Goal: Navigation & Orientation: Find specific page/section

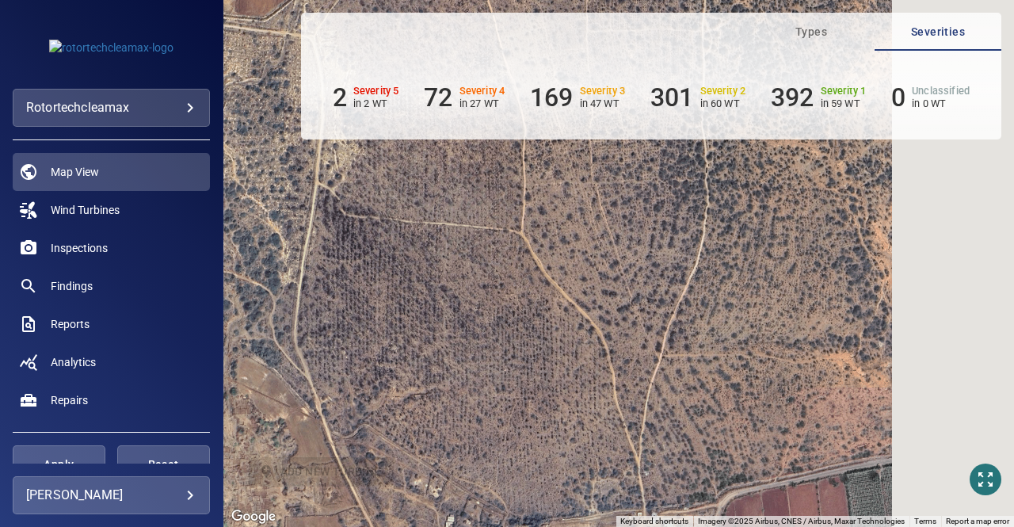
drag, startPoint x: 488, startPoint y: 323, endPoint x: 485, endPoint y: 333, distance: 10.8
click at [484, 333] on div "To activate drag with keyboard, press Alt + Enter. Once in keyboard drag state,…" at bounding box center [618, 263] width 790 height 527
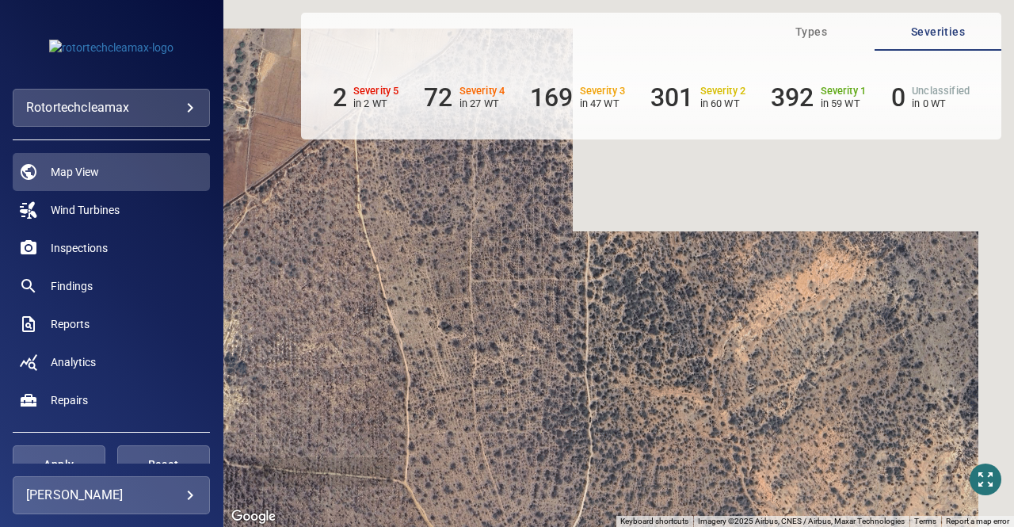
drag, startPoint x: 724, startPoint y: 324, endPoint x: 626, endPoint y: 516, distance: 215.7
click at [621, 526] on html "**********" at bounding box center [507, 263] width 1014 height 527
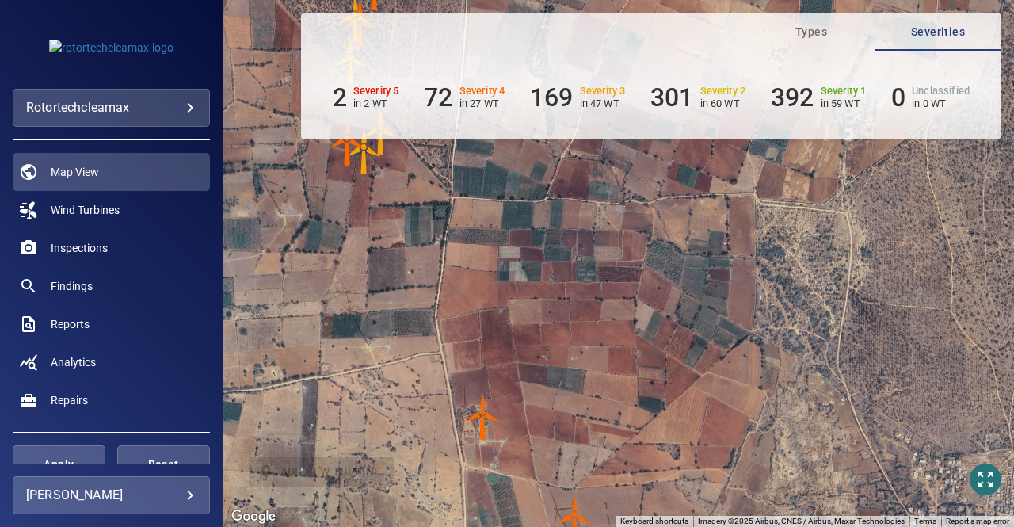
drag, startPoint x: 497, startPoint y: 337, endPoint x: 985, endPoint y: 220, distance: 501.5
click at [985, 220] on div "To activate drag with keyboard, press Alt + Enter. Once in keyboard drag state,…" at bounding box center [618, 263] width 790 height 527
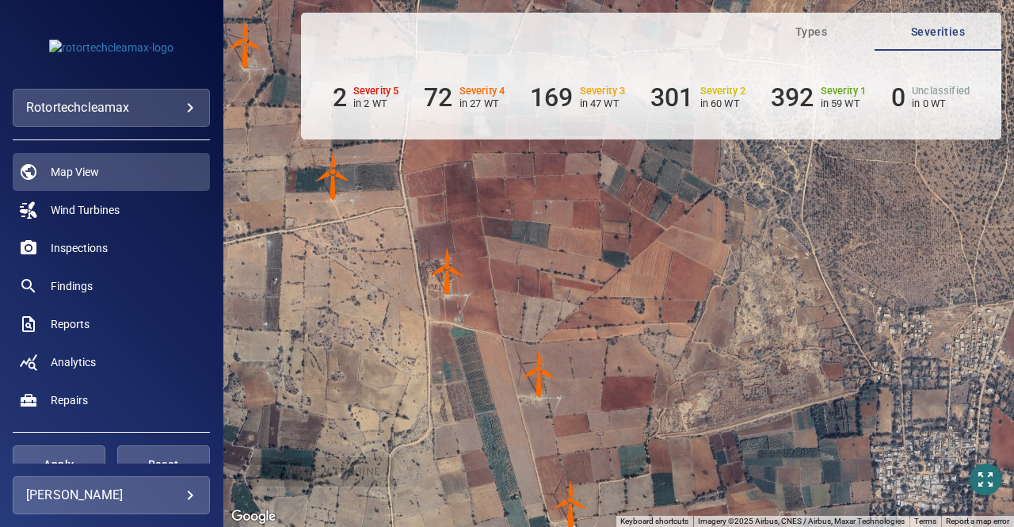
drag, startPoint x: 860, startPoint y: 295, endPoint x: 839, endPoint y: 170, distance: 126.9
click at [839, 170] on div "To activate drag with keyboard, press Alt + Enter. Once in keyboard drag state,…" at bounding box center [618, 263] width 790 height 527
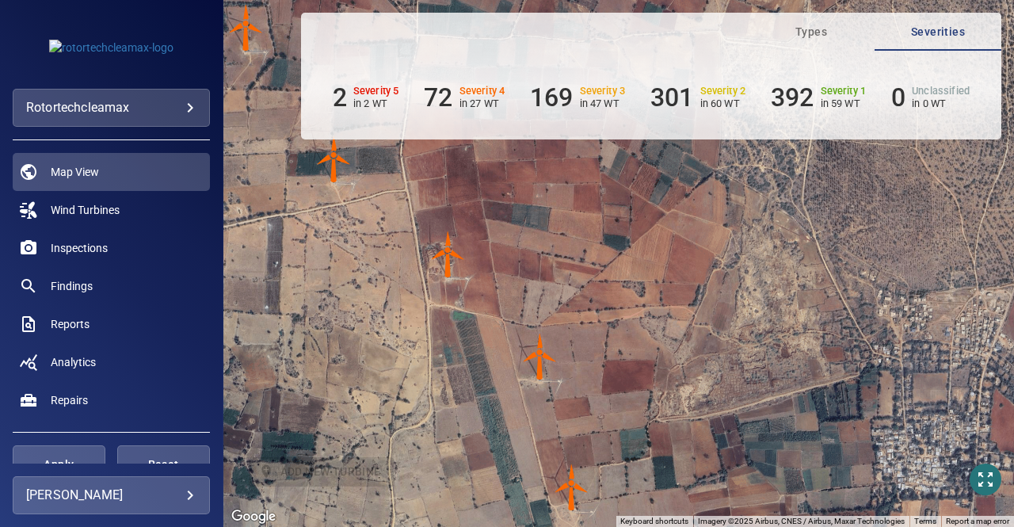
click at [451, 272] on img "J33" at bounding box center [448, 254] width 48 height 48
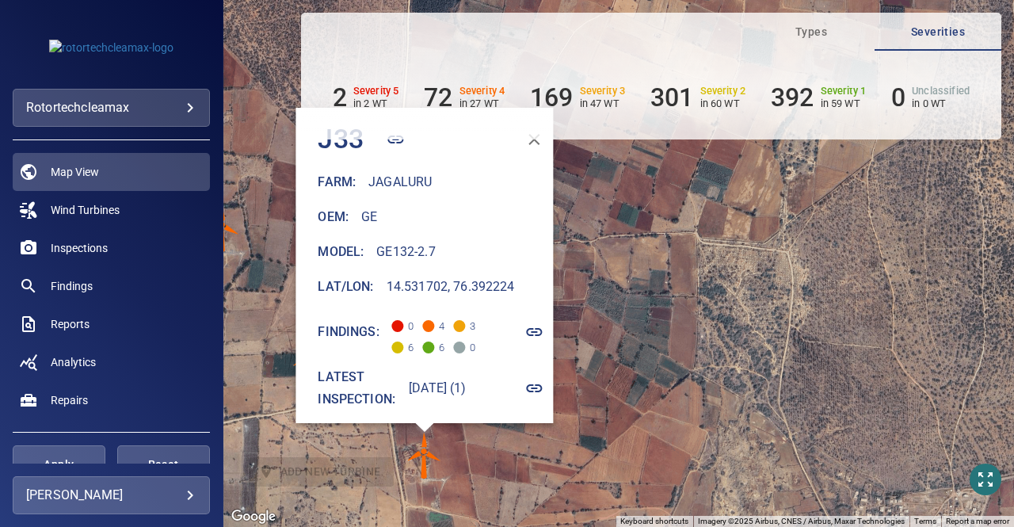
click at [710, 389] on div "To navigate, press the arrow keys. To activate drag with keyboard, press Alt + …" at bounding box center [618, 263] width 790 height 527
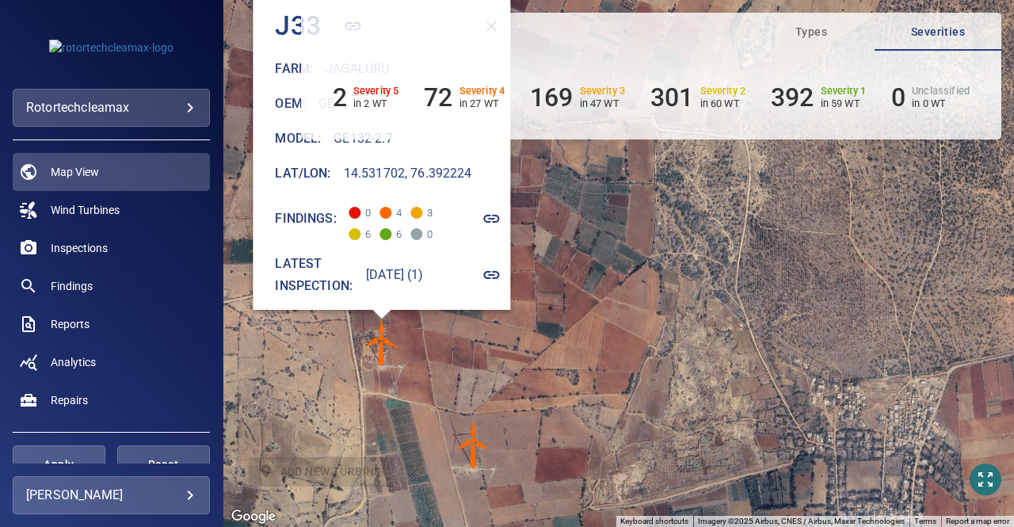
drag, startPoint x: 612, startPoint y: 386, endPoint x: 574, endPoint y: 300, distance: 94.3
click at [584, 297] on div "To navigate, press the arrow keys. To activate drag with keyboard, press Alt + …" at bounding box center [618, 263] width 790 height 527
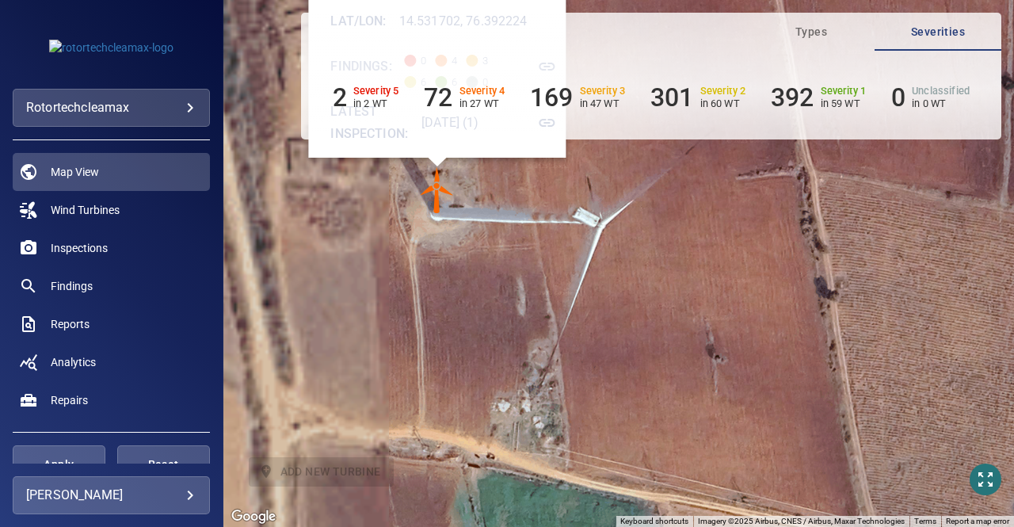
drag, startPoint x: 344, startPoint y: 284, endPoint x: 578, endPoint y: 392, distance: 258.0
click at [578, 392] on div "To navigate, press the arrow keys. To activate drag with keyboard, press Alt + …" at bounding box center [618, 263] width 790 height 527
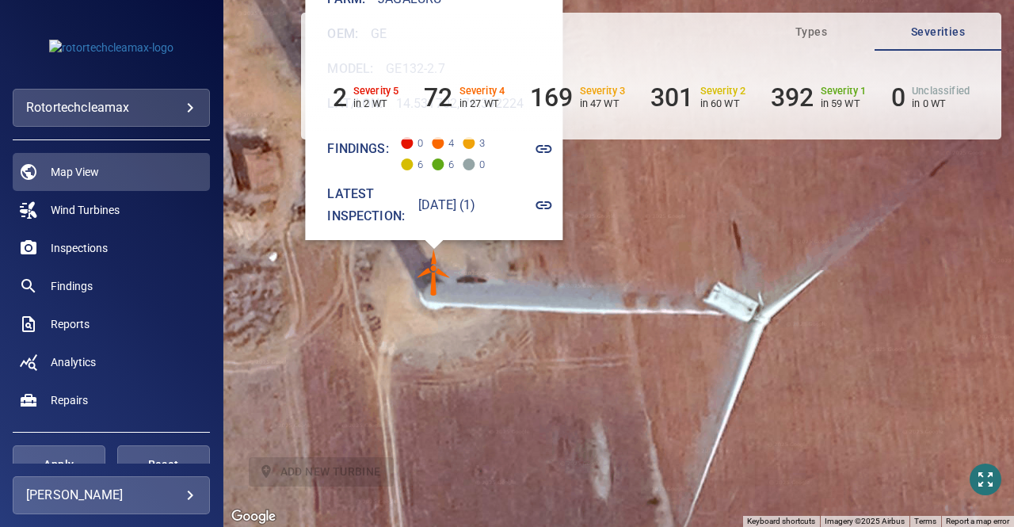
drag, startPoint x: 516, startPoint y: 346, endPoint x: 558, endPoint y: 431, distance: 94.6
click at [558, 431] on div "To navigate, press the arrow keys. To activate drag with keyboard, press Alt + …" at bounding box center [618, 263] width 790 height 527
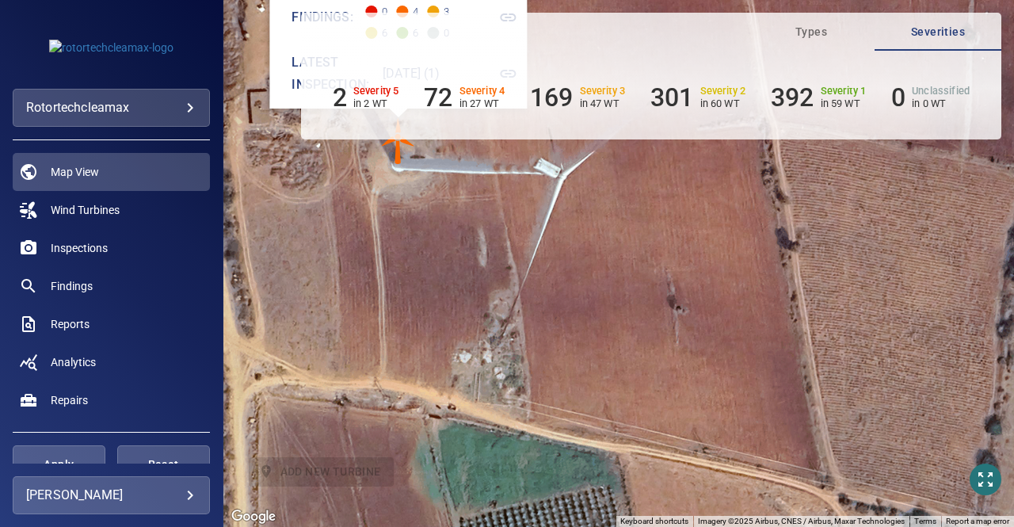
drag, startPoint x: 698, startPoint y: 381, endPoint x: 612, endPoint y: 204, distance: 196.2
click at [612, 204] on div "To navigate, press the arrow keys. To activate drag with keyboard, press Alt + …" at bounding box center [618, 263] width 790 height 527
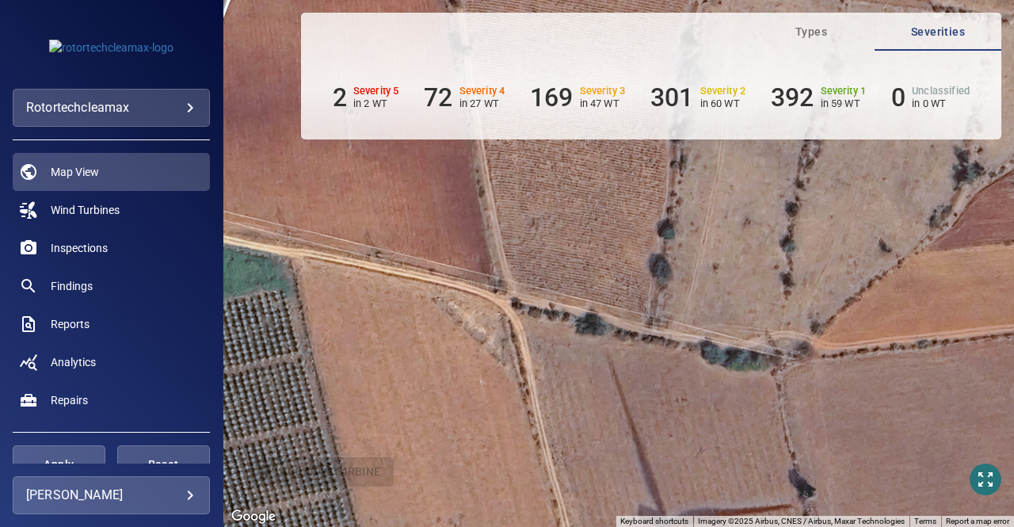
drag, startPoint x: 762, startPoint y: 435, endPoint x: 433, endPoint y: 172, distance: 420.9
click at [433, 172] on div "To navigate, press the arrow keys. To activate drag with keyboard, press Alt + …" at bounding box center [618, 263] width 790 height 527
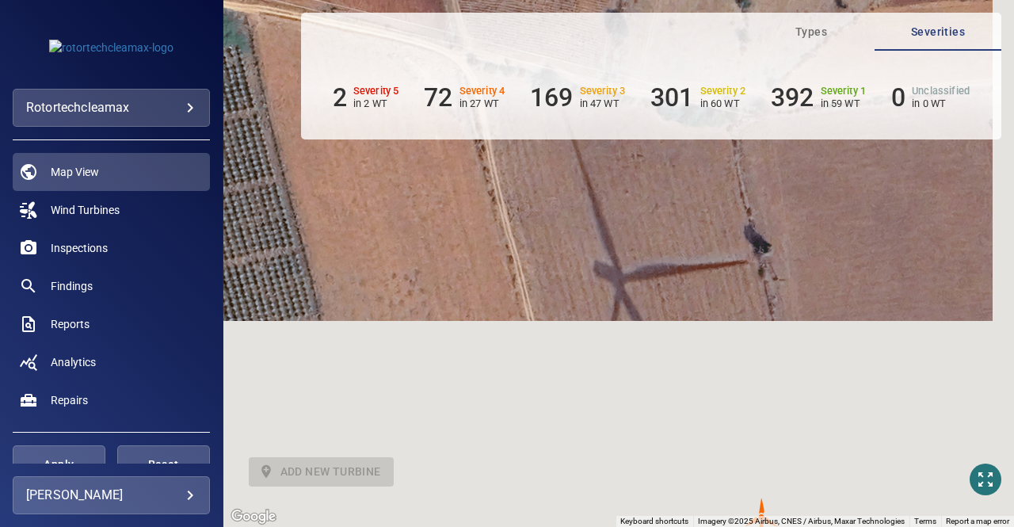
drag, startPoint x: 749, startPoint y: 354, endPoint x: 702, endPoint y: 158, distance: 202.1
click at [702, 158] on div "To navigate, press the arrow keys. To activate drag with keyboard, press Alt + …" at bounding box center [618, 263] width 790 height 527
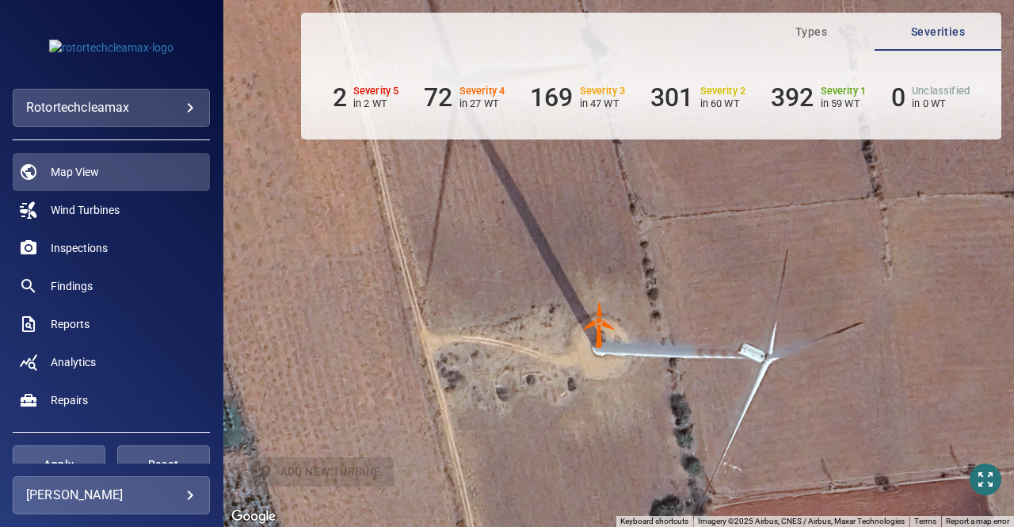
drag, startPoint x: 777, startPoint y: 375, endPoint x: 615, endPoint y: 177, distance: 256.0
click at [615, 177] on div "To navigate, press the arrow keys. To activate drag with keyboard, press Alt + …" at bounding box center [618, 263] width 790 height 527
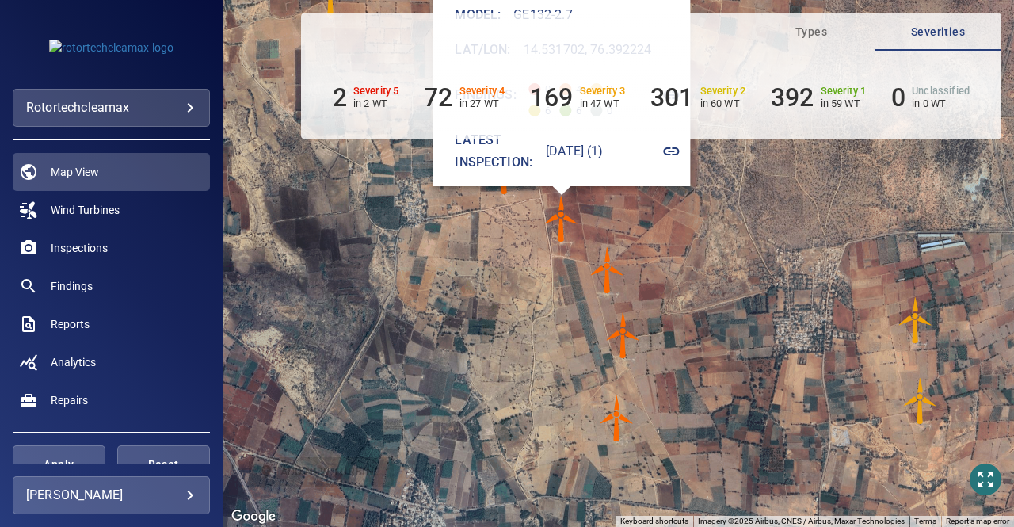
click at [912, 325] on img "J80" at bounding box center [916, 320] width 48 height 48
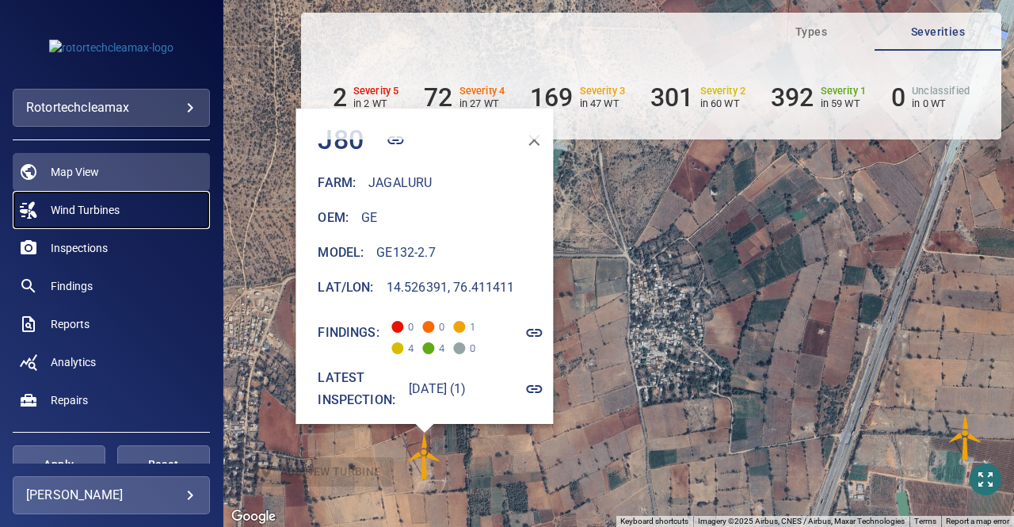
click at [94, 204] on span "Wind Turbines" at bounding box center [85, 210] width 69 height 16
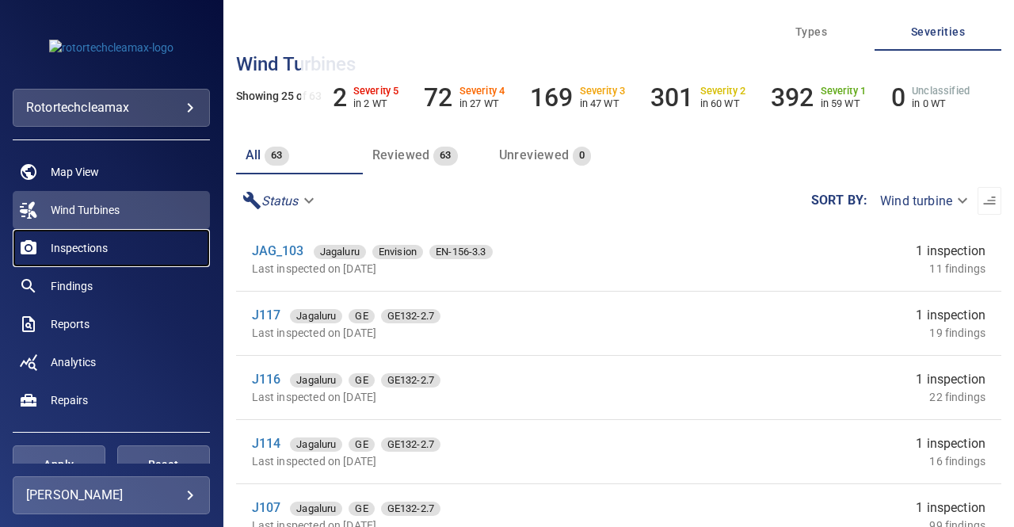
click at [95, 244] on span "Inspections" at bounding box center [79, 248] width 57 height 16
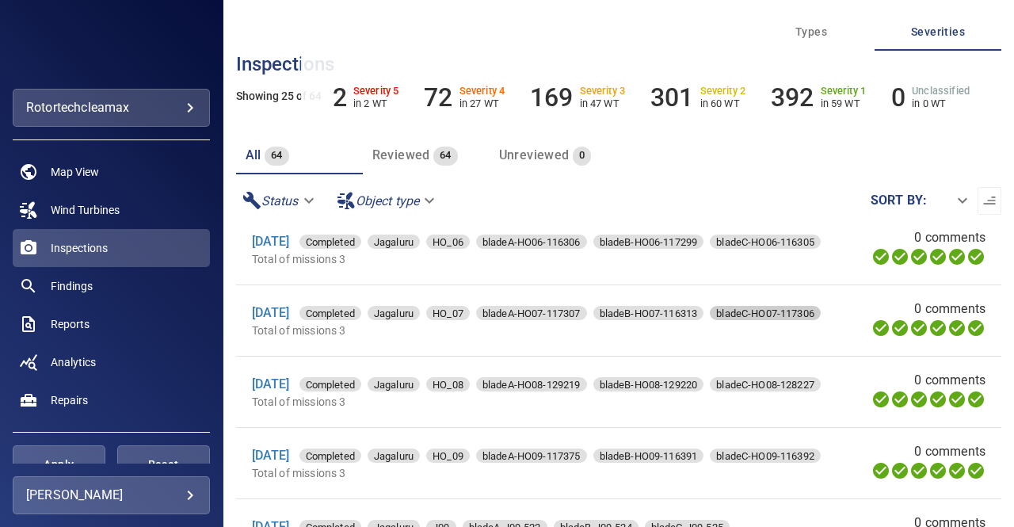
scroll to position [1470, 0]
click at [85, 283] on span "Findings" at bounding box center [72, 286] width 42 height 16
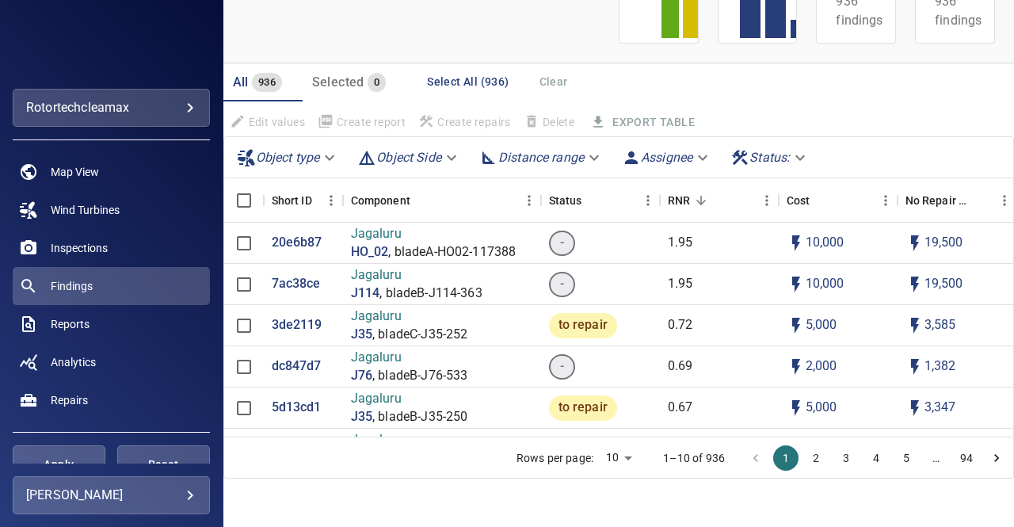
scroll to position [164, 0]
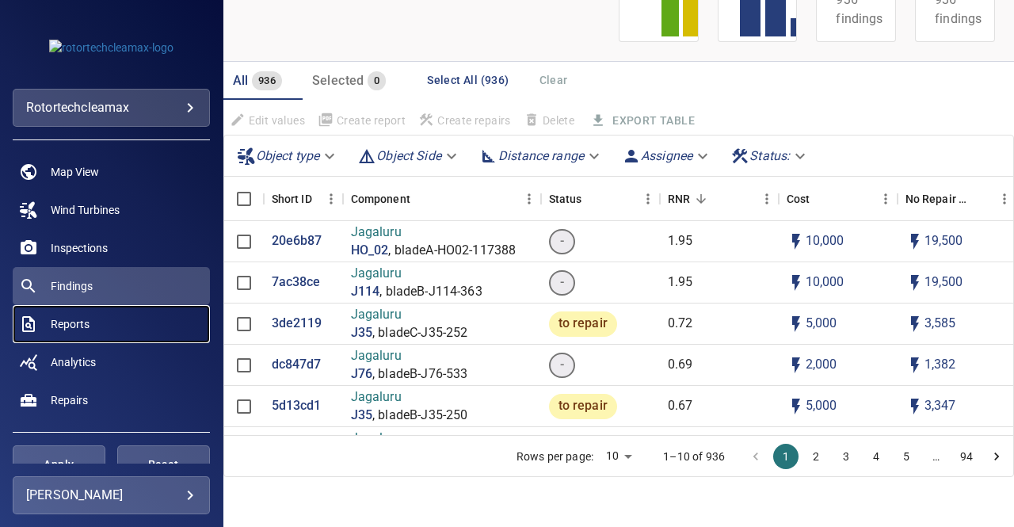
click at [62, 325] on span "Reports" at bounding box center [70, 324] width 39 height 16
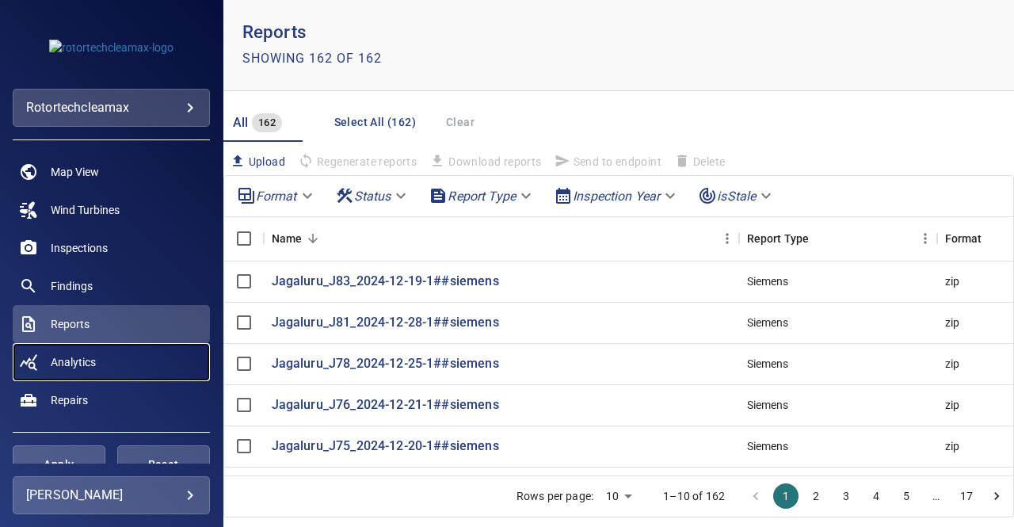
click at [70, 368] on span "Analytics" at bounding box center [73, 362] width 45 height 16
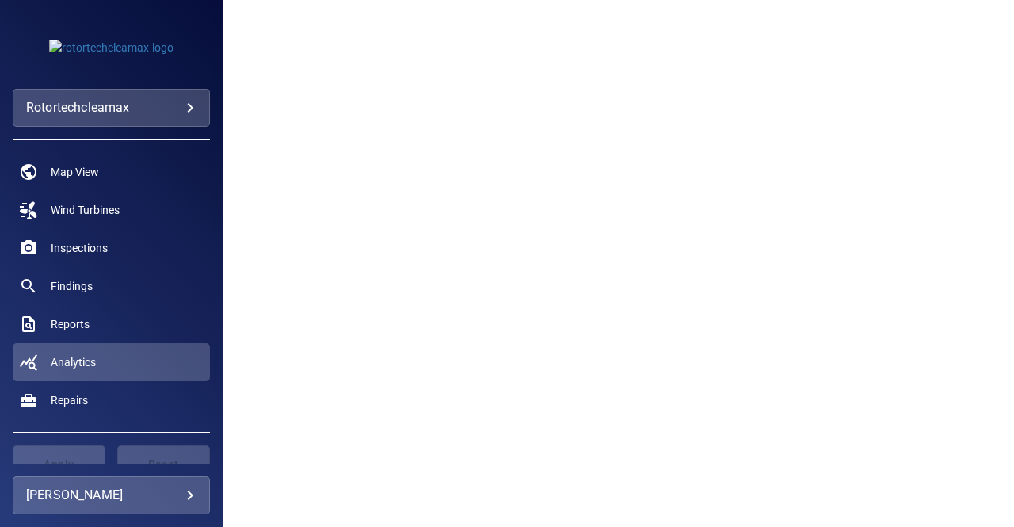
scroll to position [871, 0]
click at [68, 403] on span "Repairs" at bounding box center [69, 400] width 37 height 16
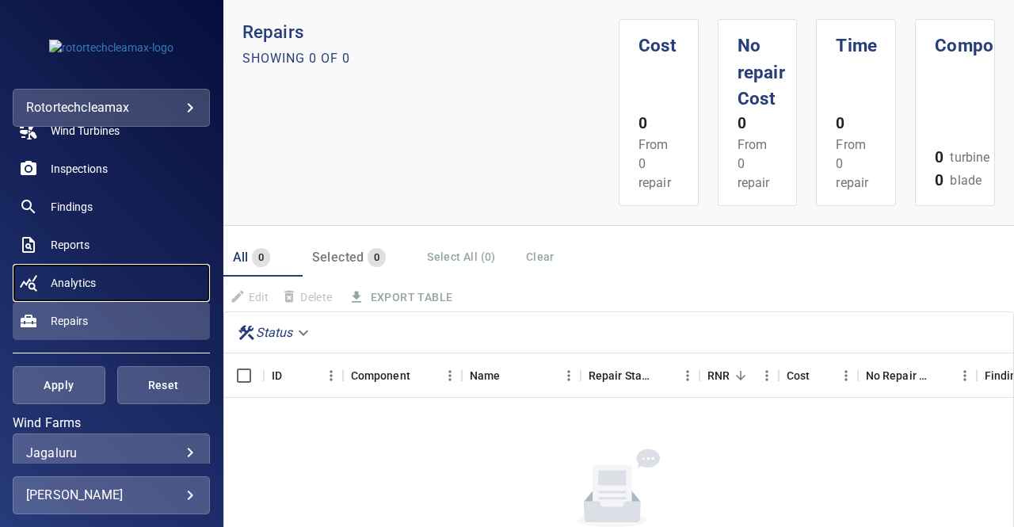
click at [103, 276] on link "Analytics" at bounding box center [111, 283] width 197 height 38
